Goal: Connect with others: Connect with other users

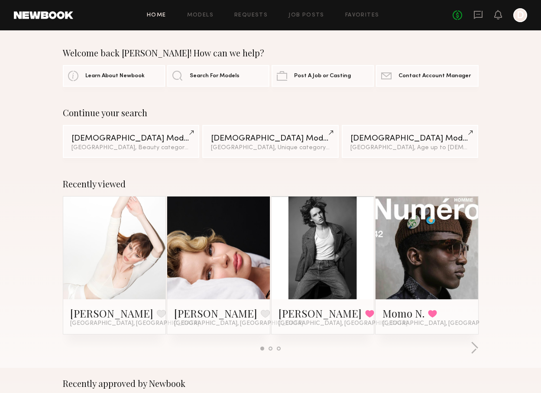
click at [223, 248] on link at bounding box center [218, 247] width 47 height 103
click at [476, 347] on button "button" at bounding box center [475, 348] width 8 height 14
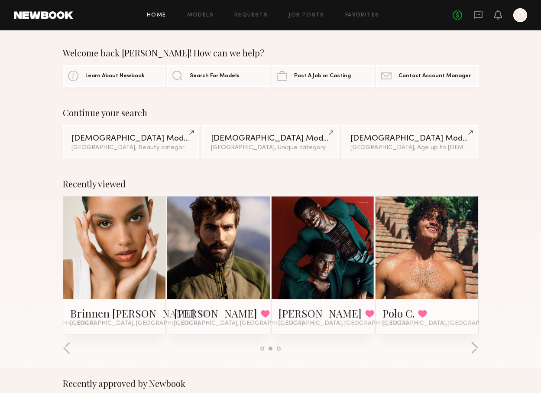
click at [350, 292] on div at bounding box center [323, 247] width 103 height 103
click at [297, 312] on link "[PERSON_NAME]" at bounding box center [320, 313] width 83 height 14
click at [160, 13] on link "Home" at bounding box center [157, 16] width 20 height 6
click at [473, 349] on button "button" at bounding box center [475, 348] width 8 height 14
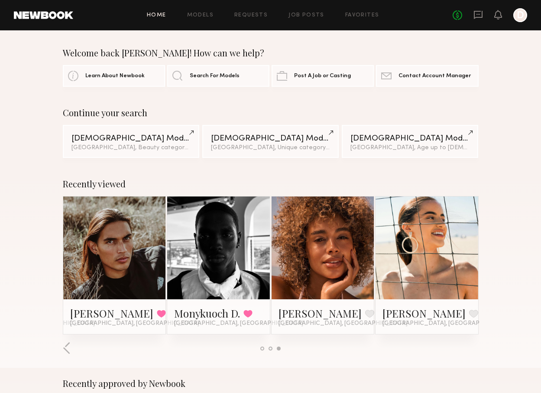
click at [153, 19] on div "Home Models Requests Job Posts Favorites Sign Out No fees up to $5,000 D" at bounding box center [300, 15] width 454 height 14
click at [158, 14] on link "Home" at bounding box center [157, 16] width 20 height 6
click at [156, 242] on div at bounding box center [114, 247] width 103 height 103
click at [163, 15] on link "Home" at bounding box center [157, 16] width 20 height 6
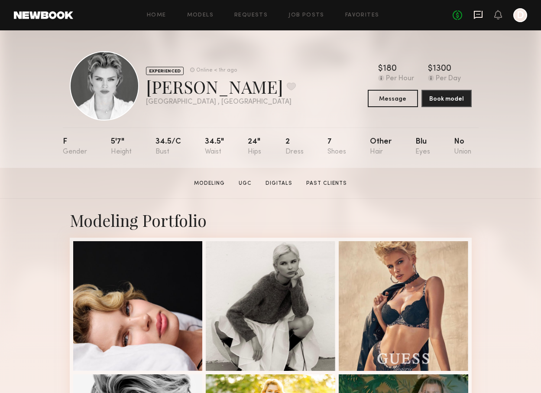
click at [477, 17] on icon at bounding box center [478, 15] width 9 height 8
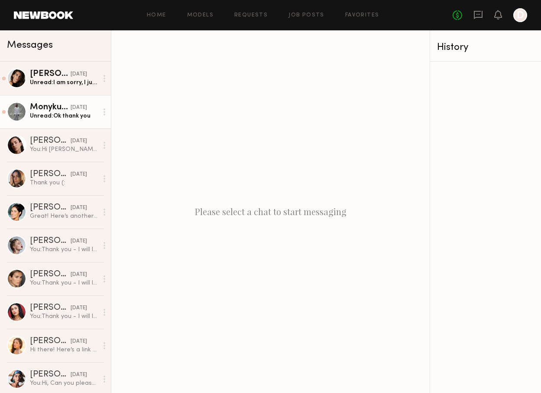
click at [72, 121] on link "Monykuoch D. [DATE] Unread: Ok thank you" at bounding box center [55, 111] width 111 height 33
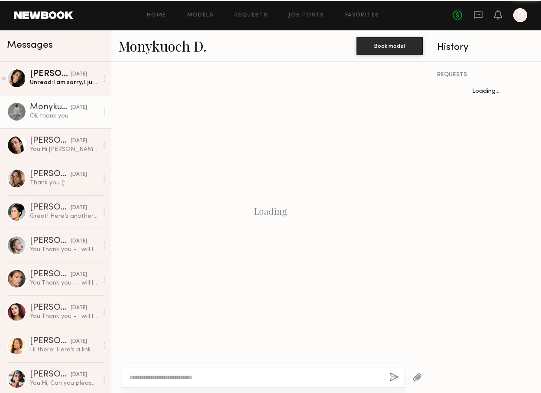
scroll to position [511, 0]
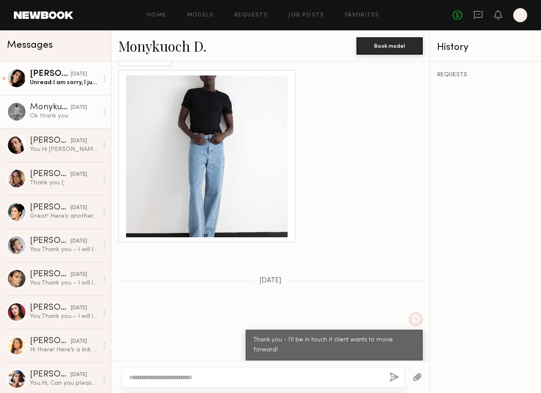
click at [68, 85] on div "Unread: I am sorry, I just saw this!" at bounding box center [64, 82] width 68 height 8
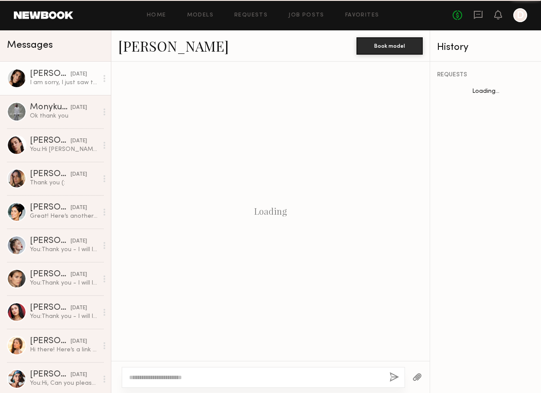
scroll to position [341, 0]
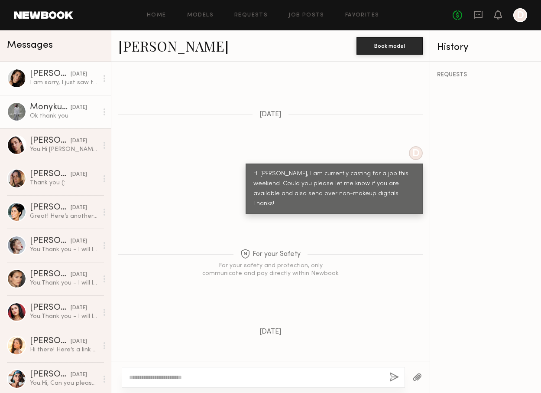
click at [72, 107] on div "[DATE]" at bounding box center [79, 108] width 16 height 8
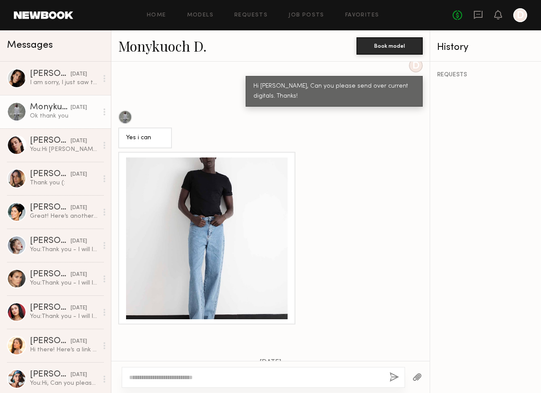
scroll to position [420, 0]
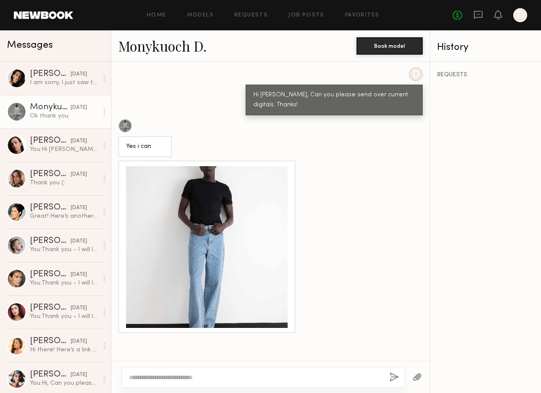
click at [253, 215] on div at bounding box center [207, 247] width 162 height 162
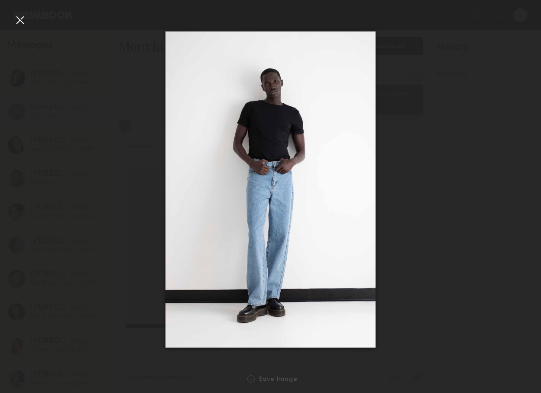
click at [427, 130] on div at bounding box center [270, 189] width 541 height 351
click at [20, 20] on div at bounding box center [20, 20] width 14 height 14
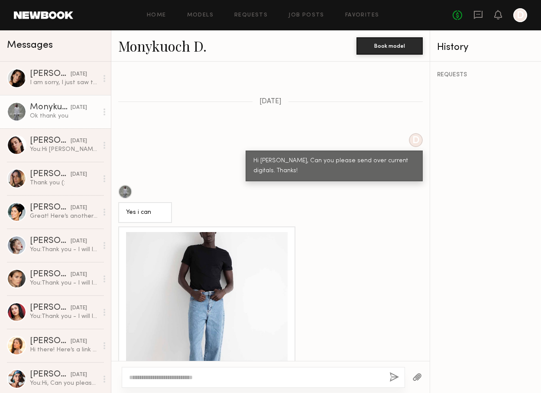
scroll to position [343, 0]
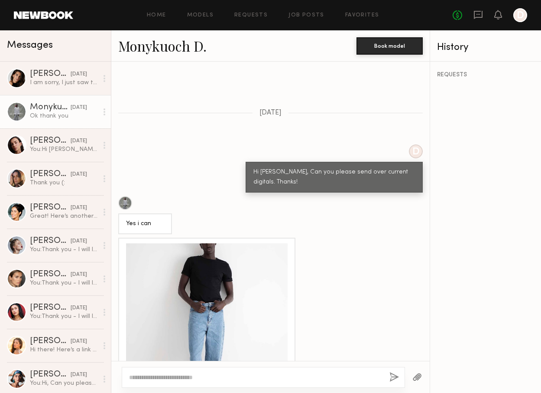
click at [190, 49] on link "Monykuoch D." at bounding box center [162, 45] width 88 height 19
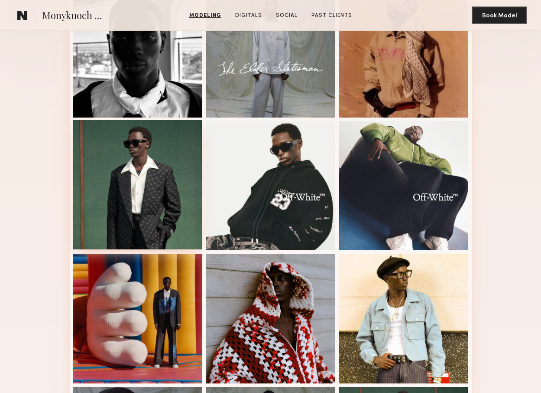
scroll to position [259, 0]
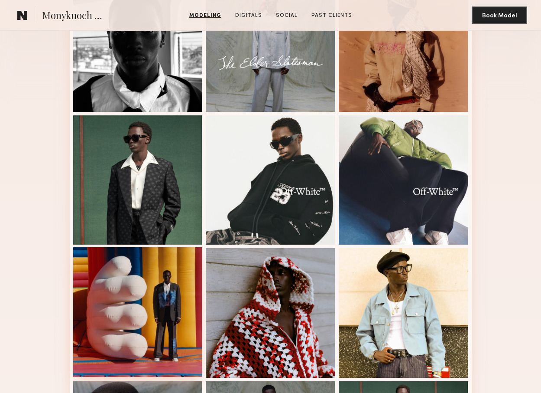
click at [167, 301] on div at bounding box center [138, 312] width 130 height 130
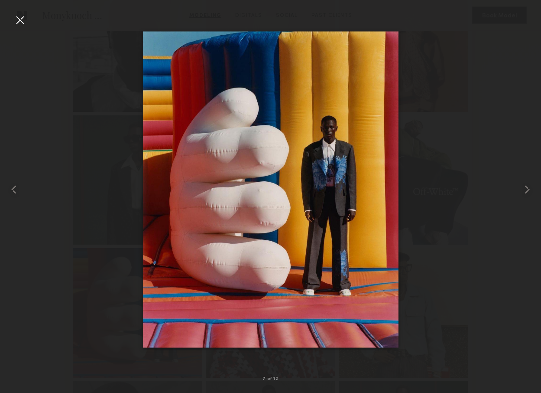
click at [518, 185] on div at bounding box center [270, 189] width 541 height 351
click at [520, 186] on div at bounding box center [531, 189] width 22 height 351
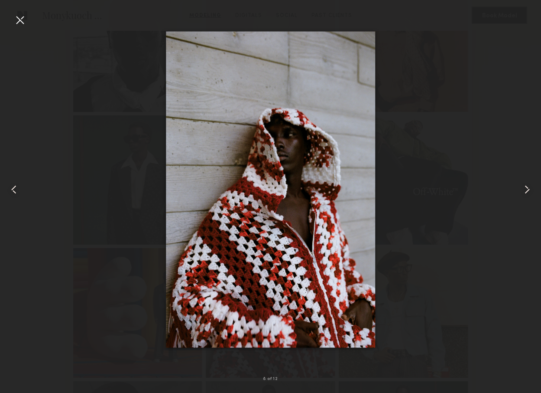
click at [521, 186] on common-icon at bounding box center [528, 190] width 14 height 14
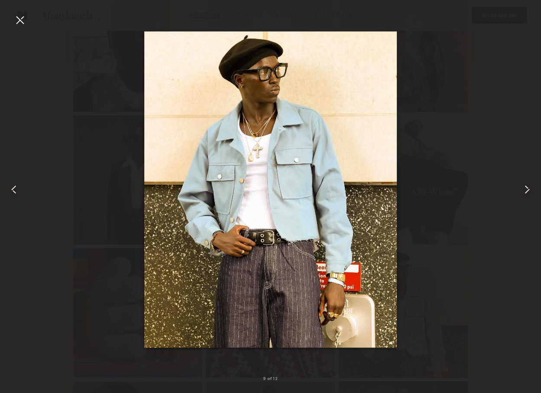
click at [525, 188] on common-icon at bounding box center [528, 190] width 14 height 14
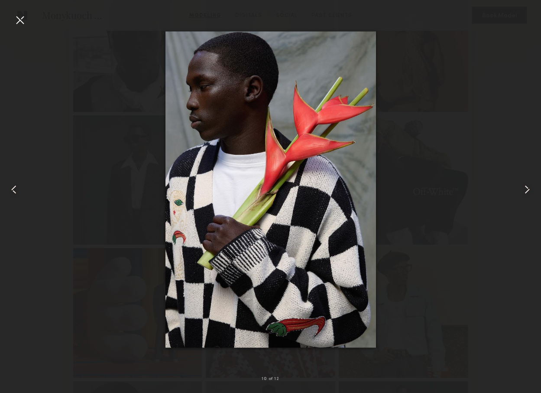
click at [525, 188] on common-icon at bounding box center [528, 190] width 14 height 14
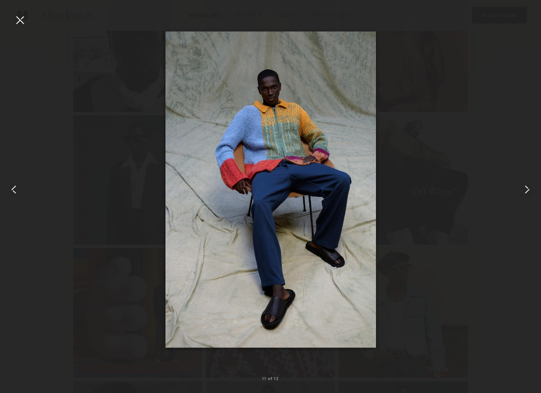
click at [525, 188] on common-icon at bounding box center [528, 190] width 14 height 14
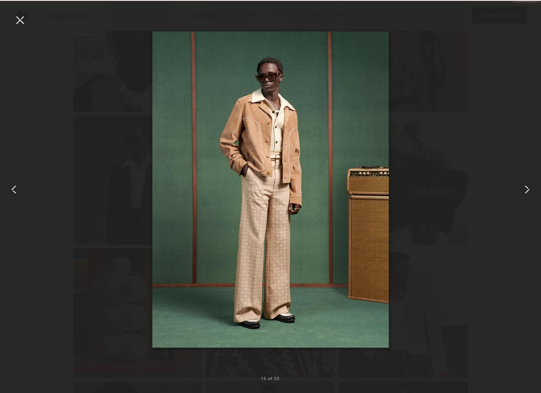
click at [525, 188] on common-icon at bounding box center [528, 190] width 14 height 14
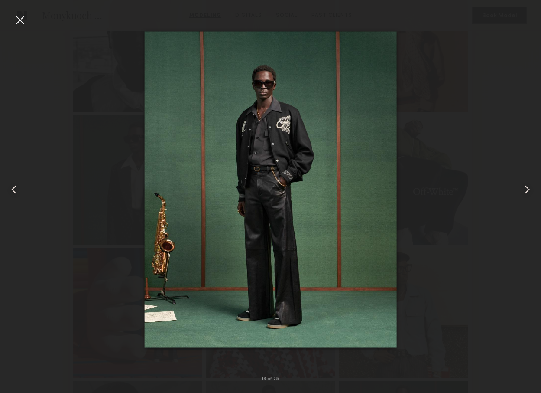
click at [525, 188] on common-icon at bounding box center [528, 190] width 14 height 14
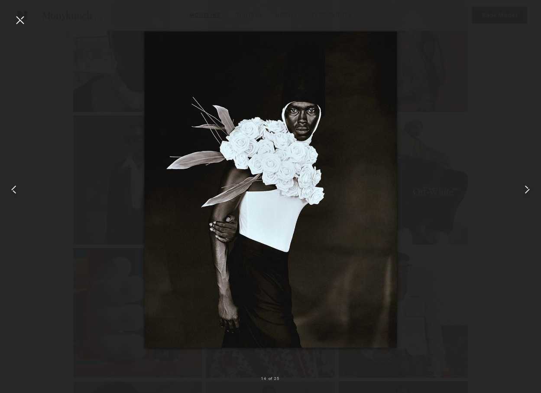
click at [525, 188] on common-icon at bounding box center [528, 190] width 14 height 14
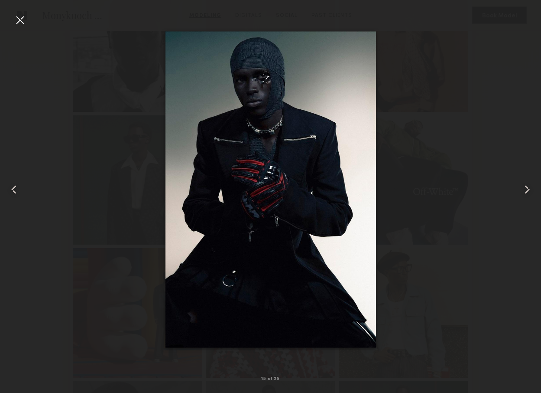
click at [525, 188] on common-icon at bounding box center [528, 190] width 14 height 14
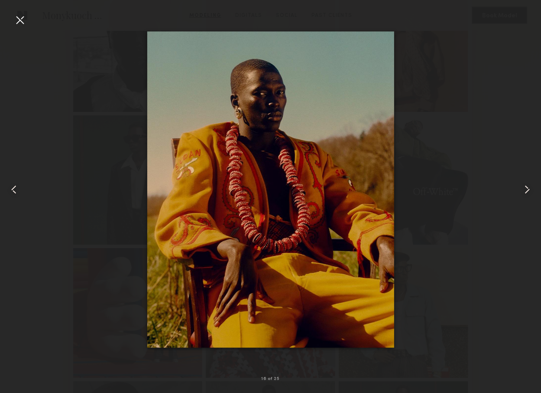
click at [525, 188] on common-icon at bounding box center [528, 190] width 14 height 14
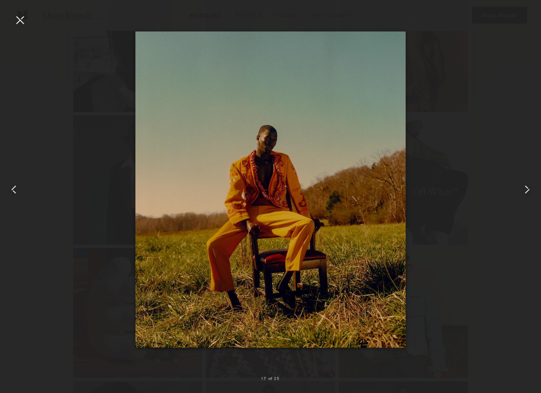
click at [525, 188] on common-icon at bounding box center [528, 190] width 14 height 14
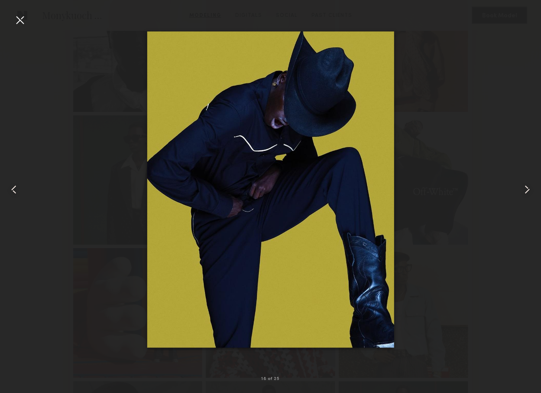
click at [525, 188] on common-icon at bounding box center [528, 190] width 14 height 14
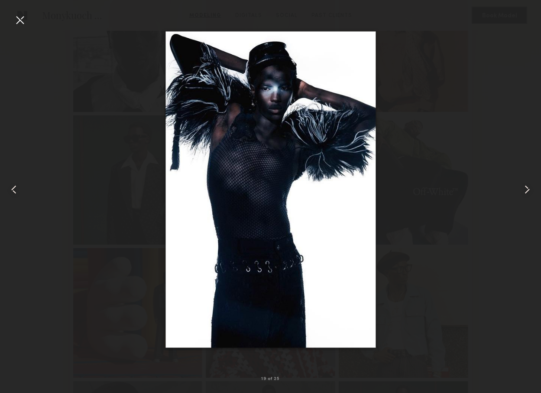
click at [525, 188] on common-icon at bounding box center [528, 190] width 14 height 14
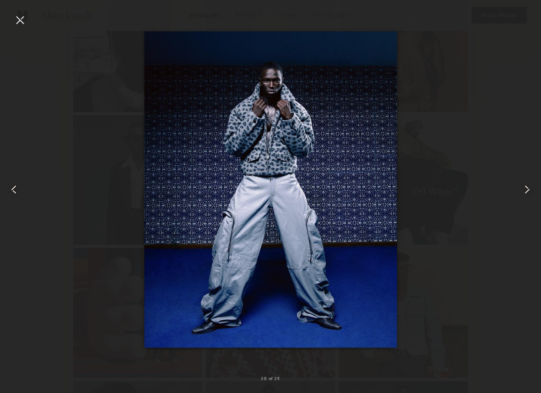
click at [525, 188] on common-icon at bounding box center [528, 190] width 14 height 14
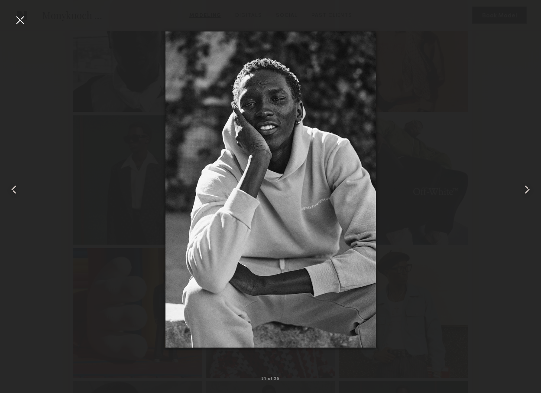
click at [525, 188] on common-icon at bounding box center [528, 190] width 14 height 14
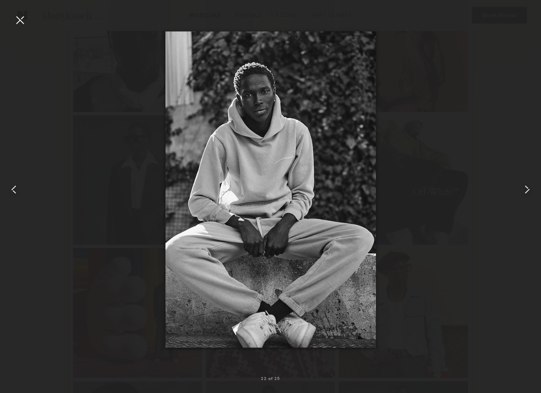
click at [525, 188] on common-icon at bounding box center [528, 190] width 14 height 14
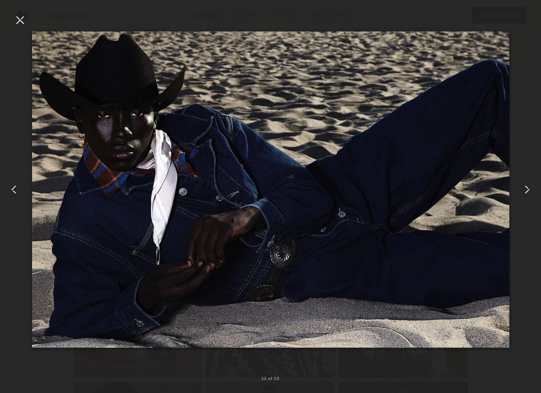
click at [525, 188] on common-icon at bounding box center [528, 190] width 14 height 14
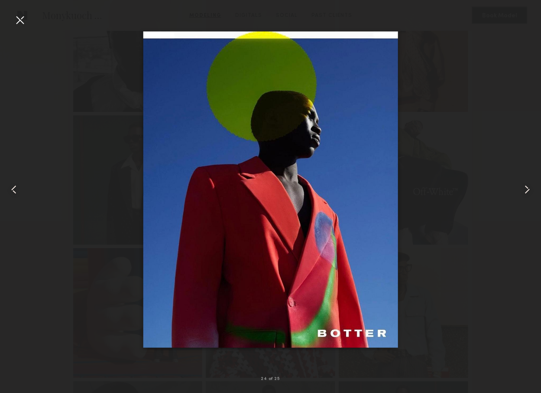
click at [525, 188] on common-icon at bounding box center [528, 190] width 14 height 14
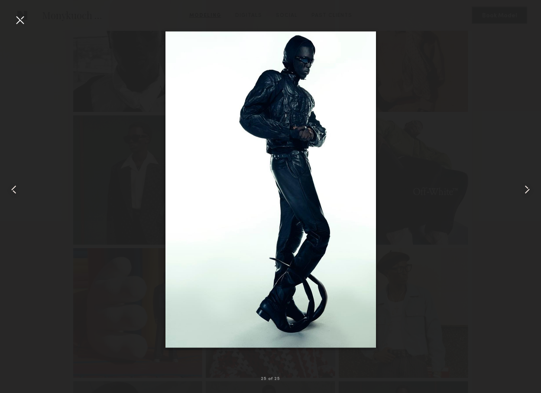
click at [525, 188] on common-icon at bounding box center [528, 190] width 14 height 14
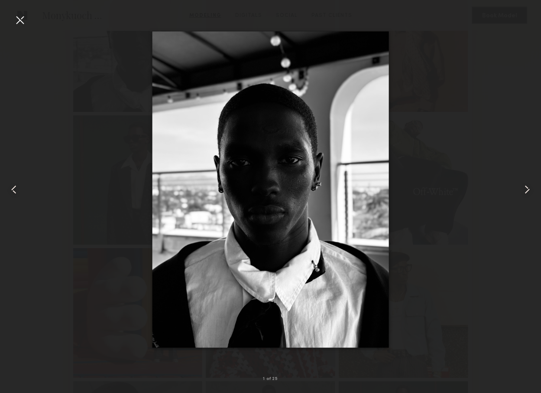
click at [525, 188] on common-icon at bounding box center [528, 190] width 14 height 14
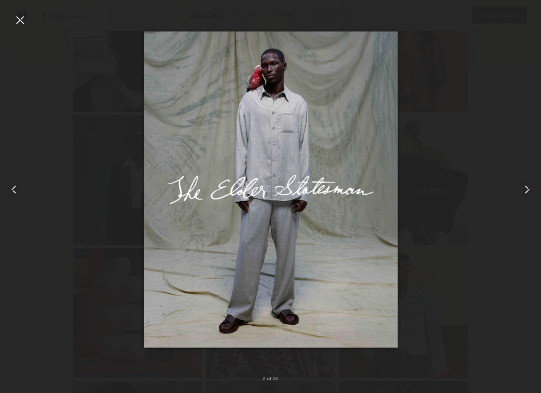
click at [525, 188] on common-icon at bounding box center [528, 190] width 14 height 14
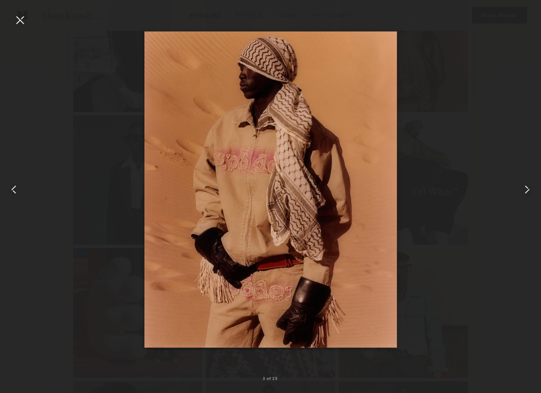
click at [525, 188] on common-icon at bounding box center [528, 190] width 14 height 14
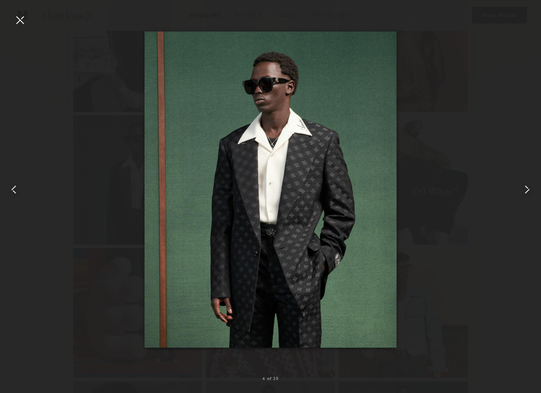
click at [525, 188] on common-icon at bounding box center [528, 190] width 14 height 14
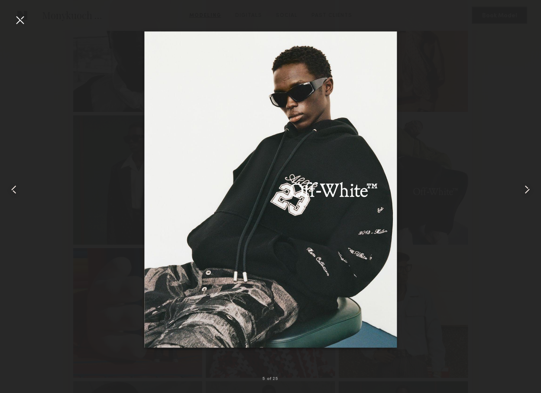
click at [525, 188] on common-icon at bounding box center [528, 190] width 14 height 14
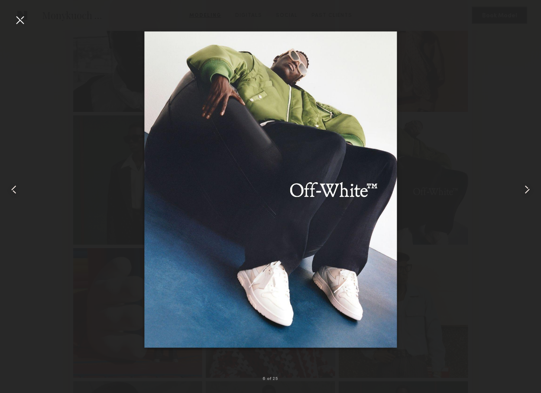
click at [525, 188] on common-icon at bounding box center [528, 190] width 14 height 14
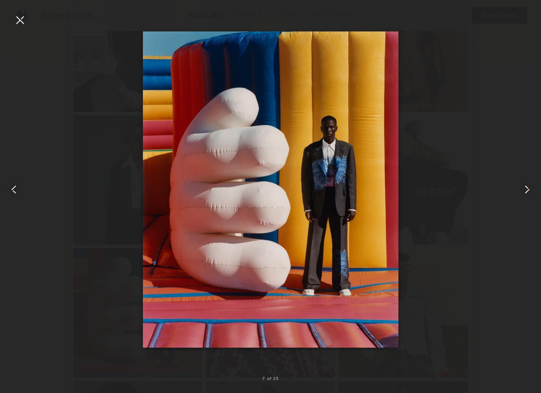
click at [525, 188] on common-icon at bounding box center [528, 190] width 14 height 14
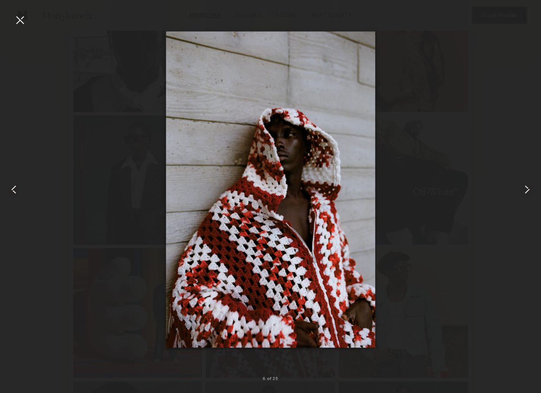
click at [525, 188] on common-icon at bounding box center [528, 190] width 14 height 14
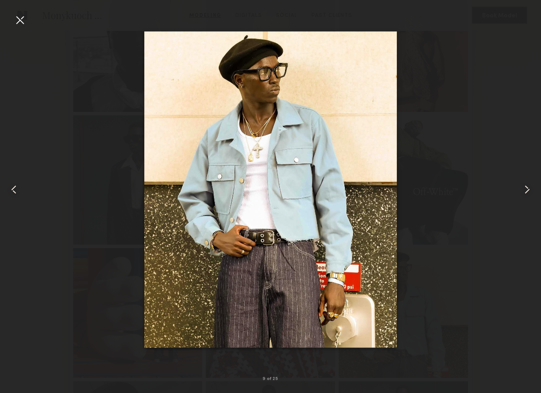
click at [525, 188] on common-icon at bounding box center [528, 190] width 14 height 14
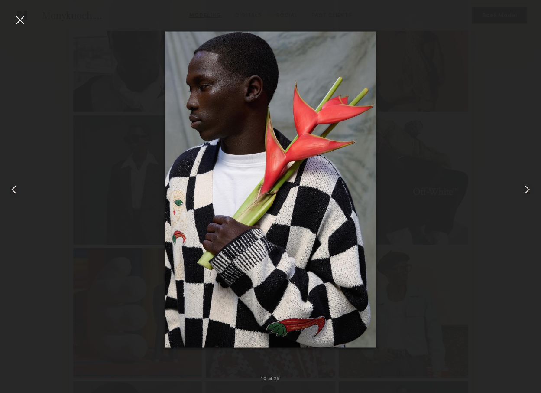
click at [525, 188] on common-icon at bounding box center [528, 190] width 14 height 14
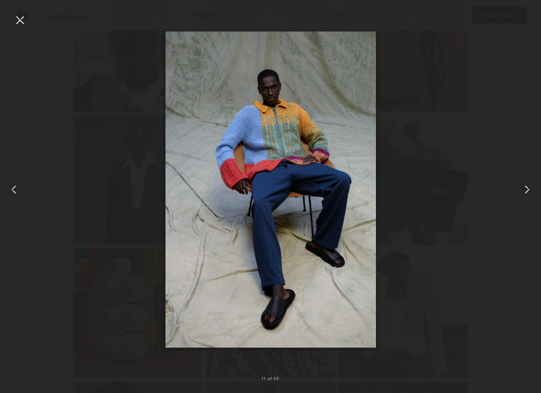
click at [525, 188] on common-icon at bounding box center [528, 190] width 14 height 14
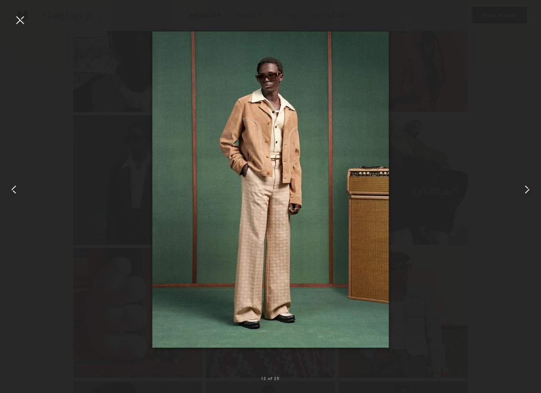
click at [525, 188] on common-icon at bounding box center [528, 190] width 14 height 14
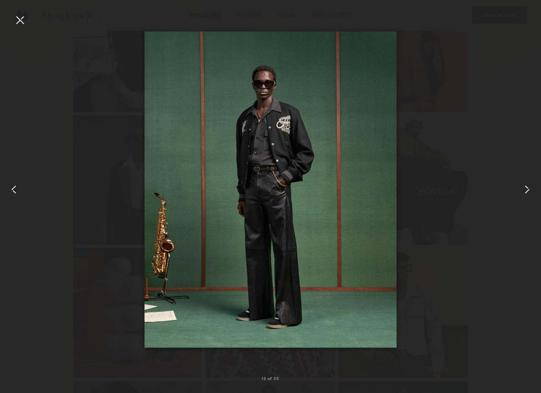
click at [525, 188] on common-icon at bounding box center [528, 190] width 14 height 14
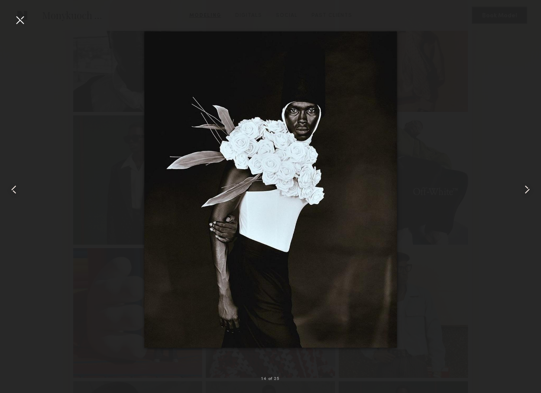
click at [525, 188] on common-icon at bounding box center [528, 190] width 14 height 14
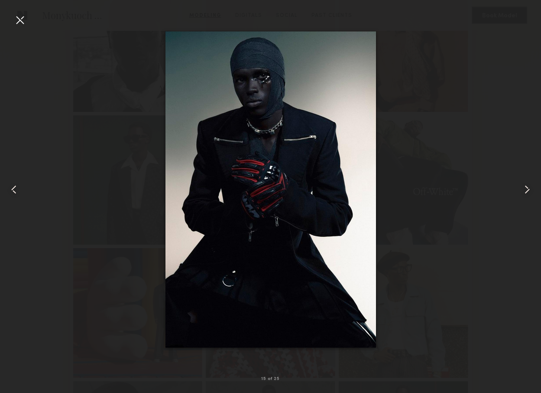
click at [525, 188] on common-icon at bounding box center [528, 190] width 14 height 14
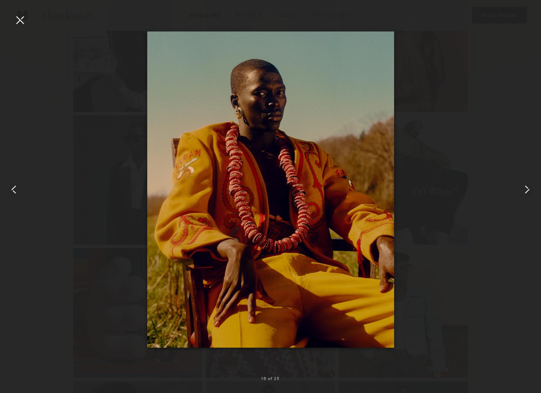
click at [525, 188] on common-icon at bounding box center [528, 190] width 14 height 14
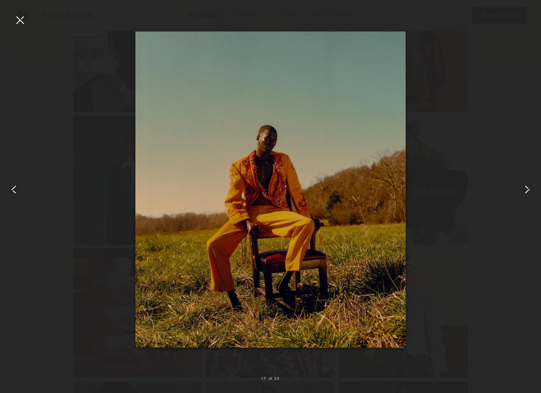
click at [525, 188] on common-icon at bounding box center [528, 190] width 14 height 14
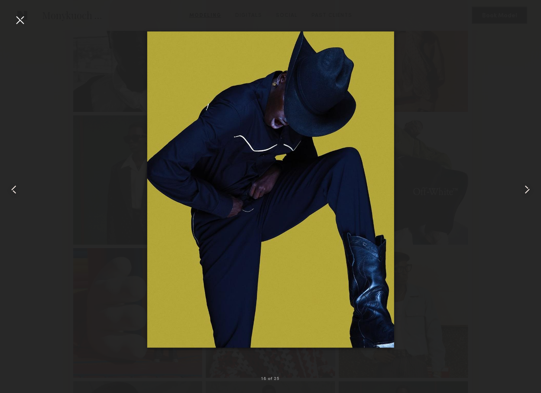
click at [525, 188] on common-icon at bounding box center [528, 190] width 14 height 14
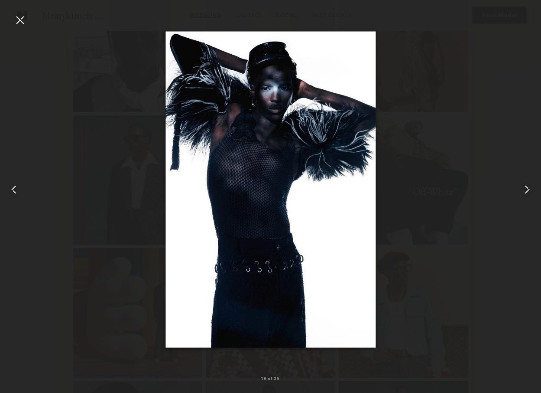
click at [525, 188] on common-icon at bounding box center [528, 190] width 14 height 14
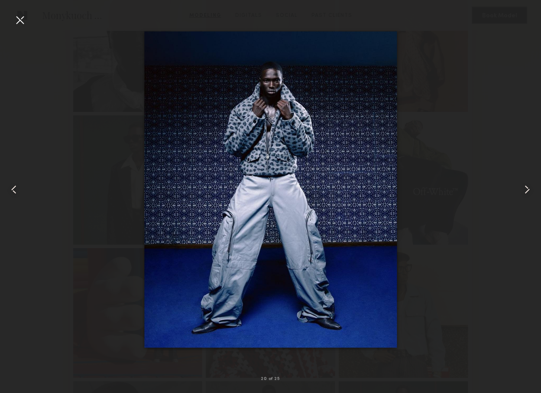
click at [18, 20] on div at bounding box center [20, 20] width 14 height 14
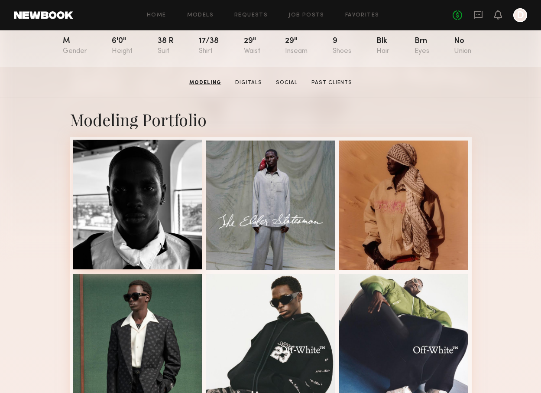
scroll to position [97, 0]
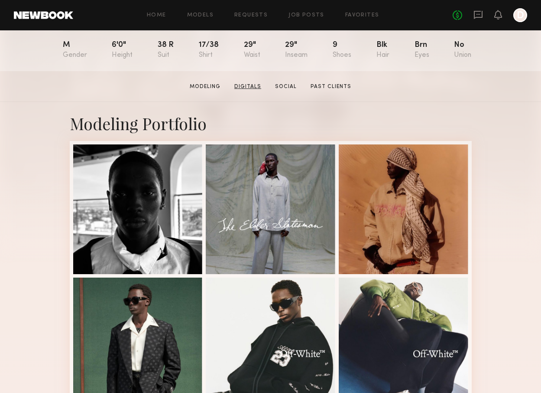
click at [248, 84] on link "Digitals" at bounding box center [248, 87] width 34 height 8
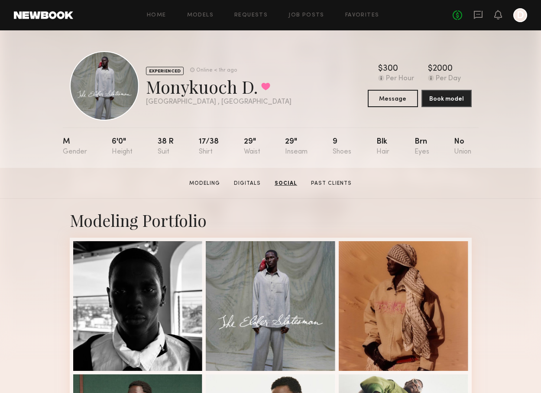
scroll to position [0, 0]
click at [407, 104] on button "Message" at bounding box center [393, 97] width 50 height 17
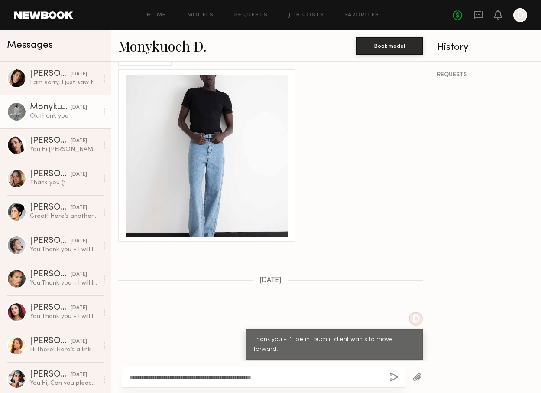
scroll to position [511, 0]
click at [238, 376] on textarea "**********" at bounding box center [256, 377] width 254 height 9
type textarea "**********"
click at [395, 380] on button "button" at bounding box center [395, 377] width 10 height 11
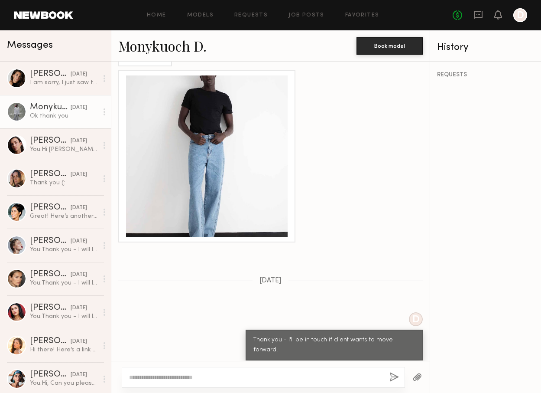
scroll to position [694, 0]
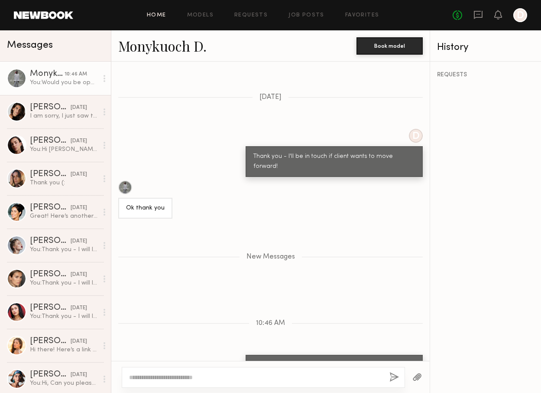
click at [160, 18] on link "Home" at bounding box center [157, 16] width 20 height 6
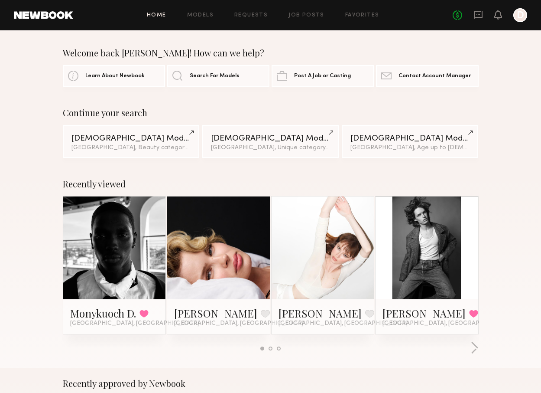
click at [453, 278] on div at bounding box center [427, 247] width 103 height 103
click at [418, 254] on link at bounding box center [427, 247] width 47 height 103
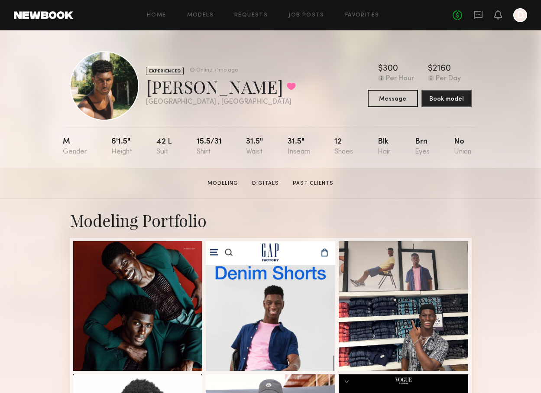
click at [159, 11] on div "Home Models Requests Job Posts Favorites Sign Out No fees up to $5,000 D" at bounding box center [300, 15] width 454 height 14
click at [159, 17] on link "Home" at bounding box center [157, 16] width 20 height 6
